Goal: Navigation & Orientation: Find specific page/section

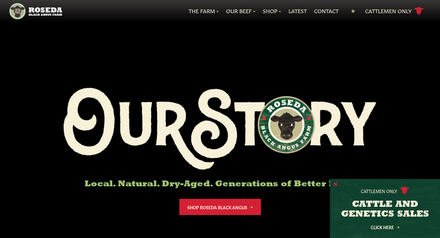
click at [337, 184] on button "X" at bounding box center [336, 184] width 4 height 6
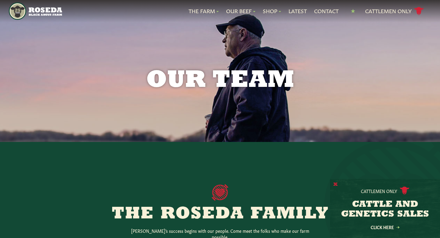
click at [337, 184] on button "X" at bounding box center [336, 184] width 4 height 6
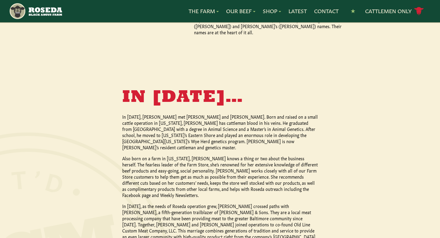
scroll to position [483, 0]
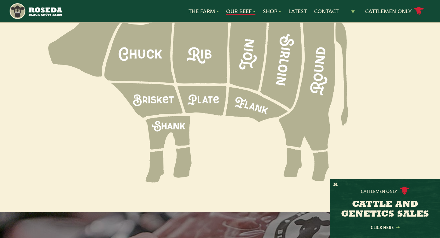
scroll to position [908, 0]
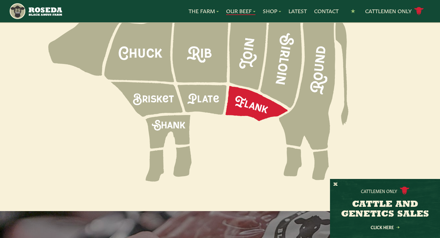
click at [257, 86] on icon at bounding box center [257, 103] width 62 height 35
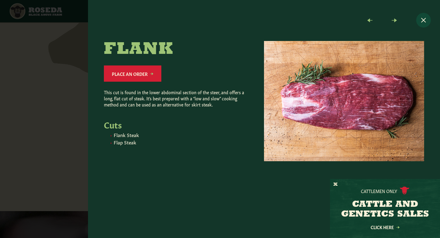
click at [421, 20] on button "Close modal" at bounding box center [424, 20] width 15 height 15
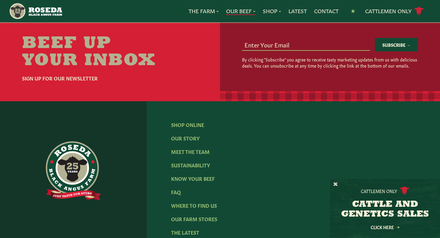
scroll to position [1311, 0]
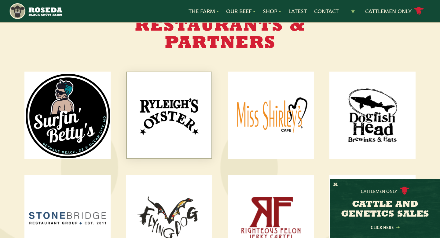
scroll to position [758, 0]
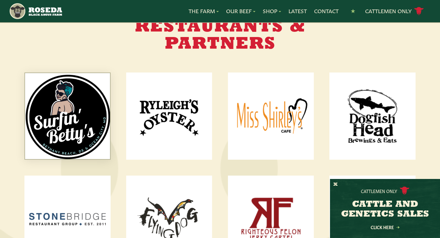
click at [93, 98] on img at bounding box center [67, 116] width 85 height 86
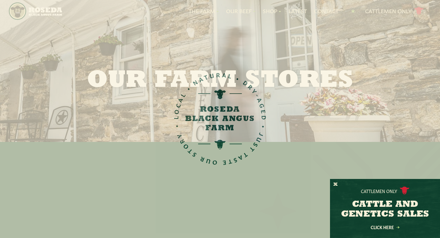
click at [235, 118] on div "Our Farm Stores" at bounding box center [220, 71] width 440 height 142
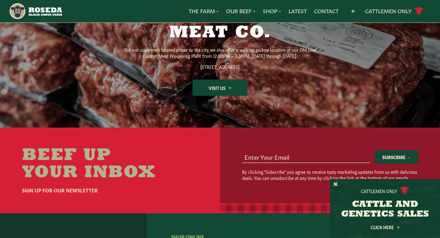
scroll to position [885, 0]
